Goal: Register for event/course

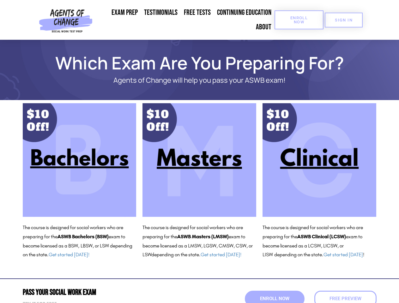
click at [299, 20] on span "Enroll Now" at bounding box center [298, 20] width 29 height 8
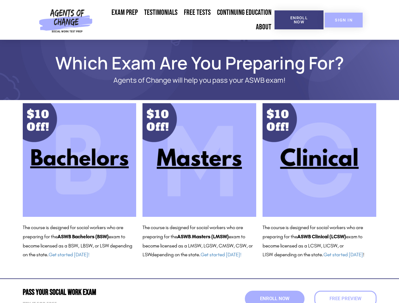
click at [344, 20] on span "SIGN IN" at bounding box center [344, 20] width 18 height 4
click at [274, 299] on span "Enroll Now" at bounding box center [274, 298] width 32 height 5
click at [345, 299] on span "Free Preview" at bounding box center [345, 298] width 32 height 5
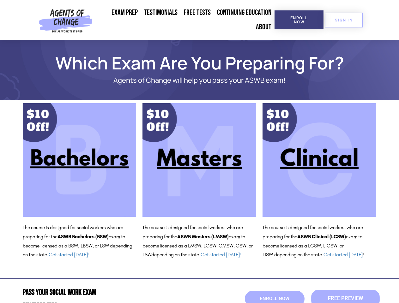
click at [345, 299] on span "Free Preview" at bounding box center [344, 298] width 35 height 5
